Goal: Use online tool/utility: Utilize a website feature to perform a specific function

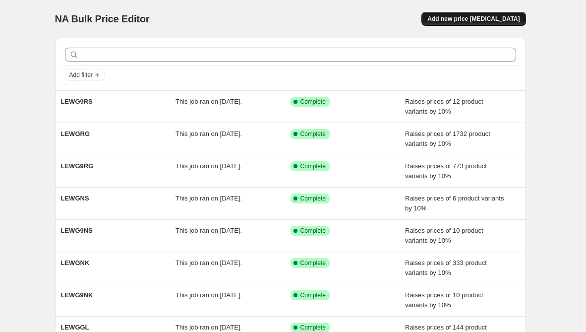
click at [497, 21] on span "Add new price change job" at bounding box center [473, 19] width 92 height 8
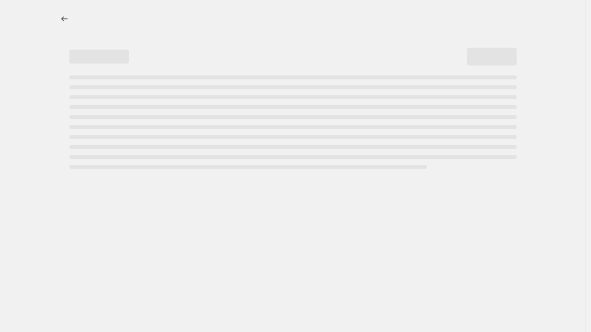
select select "percentage"
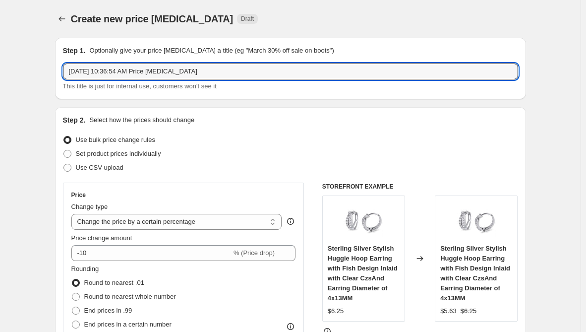
drag, startPoint x: 196, startPoint y: 67, endPoint x: -121, endPoint y: 57, distance: 317.5
click at [0, 57] on html "Home Settings Plans Skip to content Create new price change job. This page is r…" at bounding box center [293, 166] width 586 height 332
paste input "PI9CH"
type input "PI9CH"
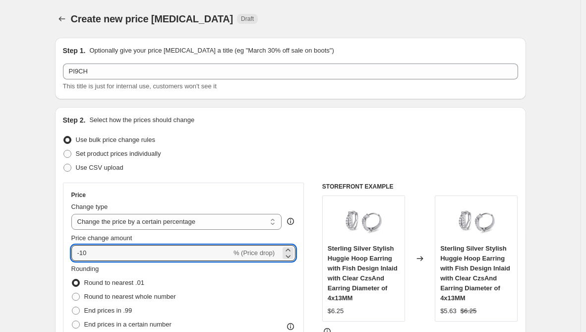
drag, startPoint x: 28, startPoint y: 248, endPoint x: 20, endPoint y: 248, distance: 7.4
type input "15"
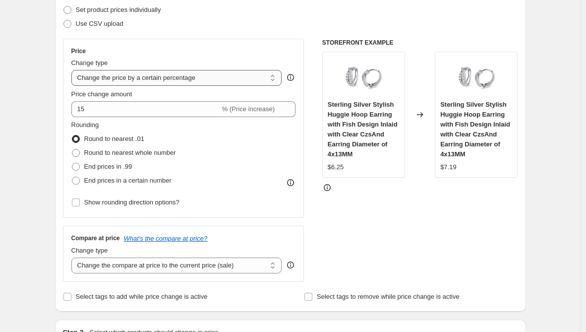
scroll to position [149, 0]
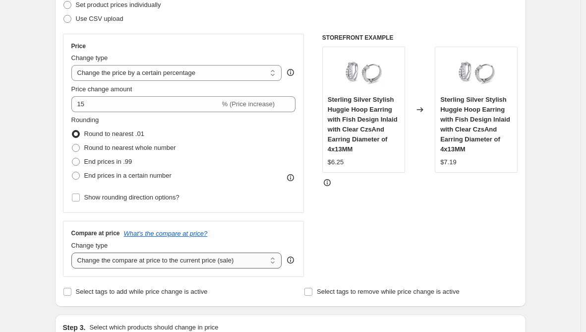
click at [118, 267] on select "Change the compare at price to the current price (sale) Change the compare at p…" at bounding box center [176, 260] width 211 height 16
select select "remove"
click at [73, 252] on select "Change the compare at price to the current price (sale) Change the compare at p…" at bounding box center [176, 260] width 211 height 16
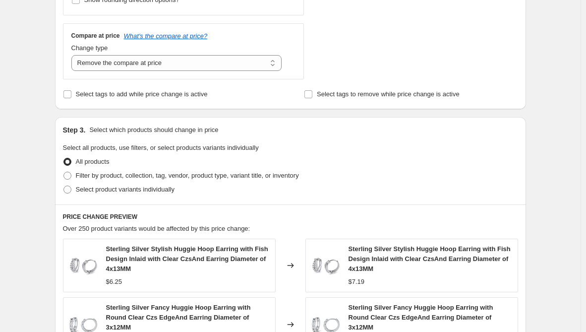
scroll to position [347, 0]
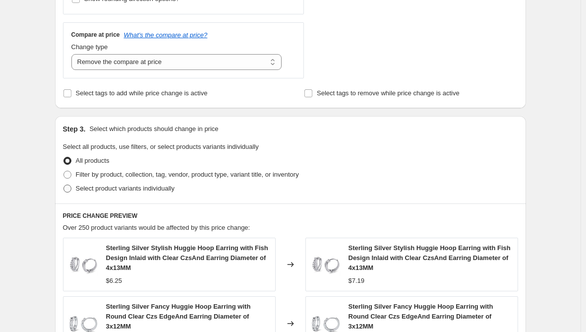
click at [105, 192] on span "Select product variants individually" at bounding box center [125, 187] width 99 height 7
click at [64, 185] on input "Select product variants individually" at bounding box center [63, 184] width 0 height 0
radio input "true"
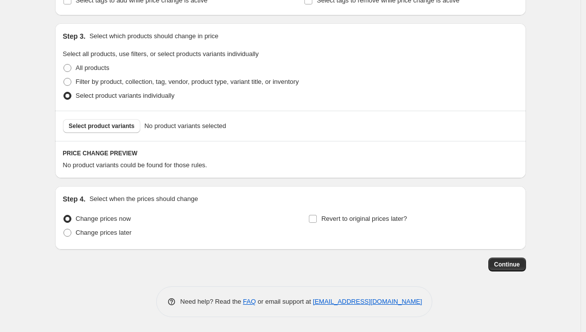
scroll to position [440, 0]
click at [122, 123] on span "Select product variants" at bounding box center [102, 126] width 66 height 8
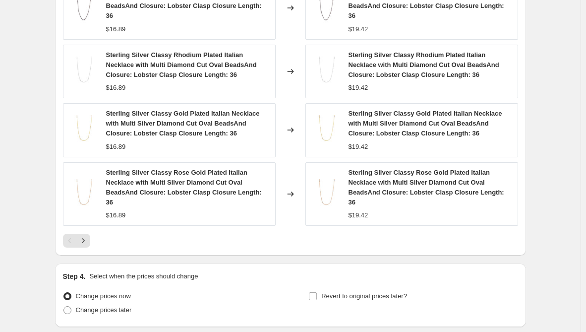
scroll to position [756, 0]
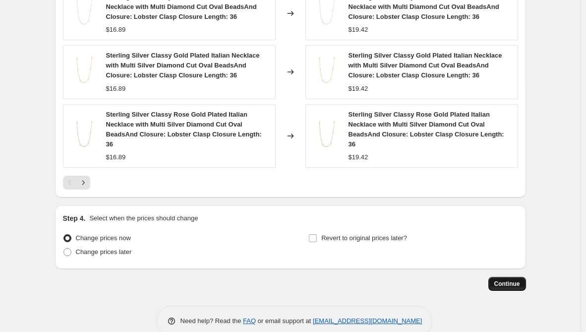
click at [509, 280] on span "Continue" at bounding box center [507, 284] width 26 height 8
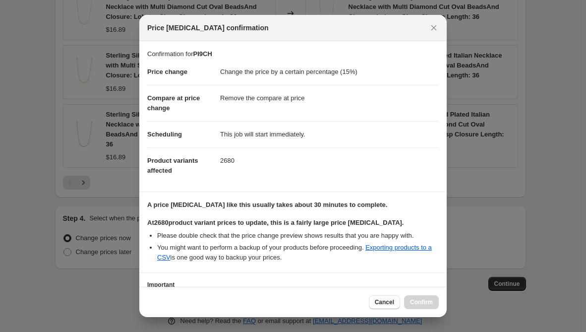
scroll to position [79, 0]
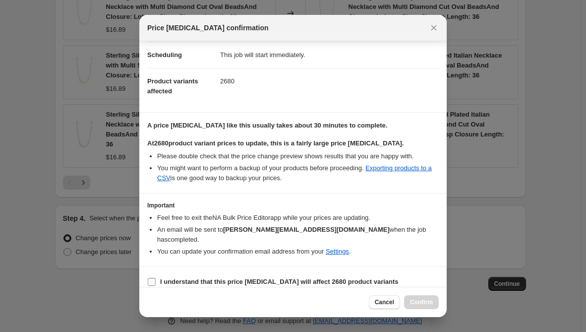
click at [196, 278] on b "I understand that this price change job will affect 2680 product variants" at bounding box center [279, 281] width 239 height 7
click at [156, 278] on input "I understand that this price change job will affect 2680 product variants" at bounding box center [152, 282] width 8 height 8
checkbox input "true"
click at [431, 302] on span "Confirm" at bounding box center [421, 302] width 23 height 8
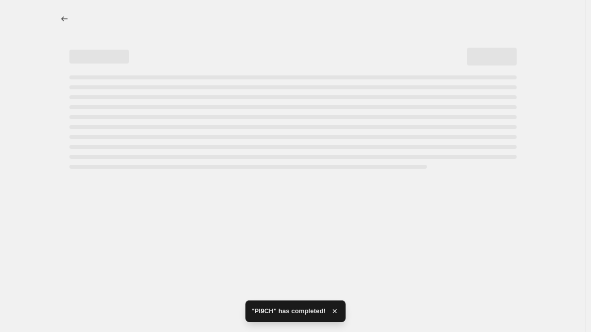
select select "percentage"
select select "remove"
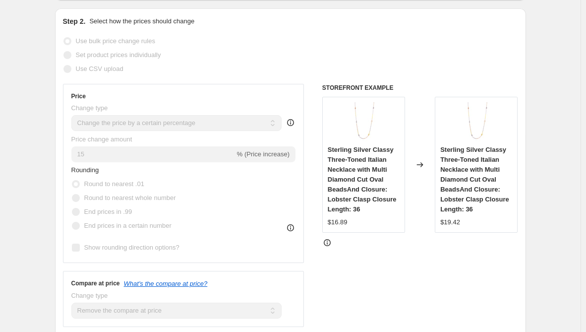
scroll to position [198, 0]
